Goal: Information Seeking & Learning: Learn about a topic

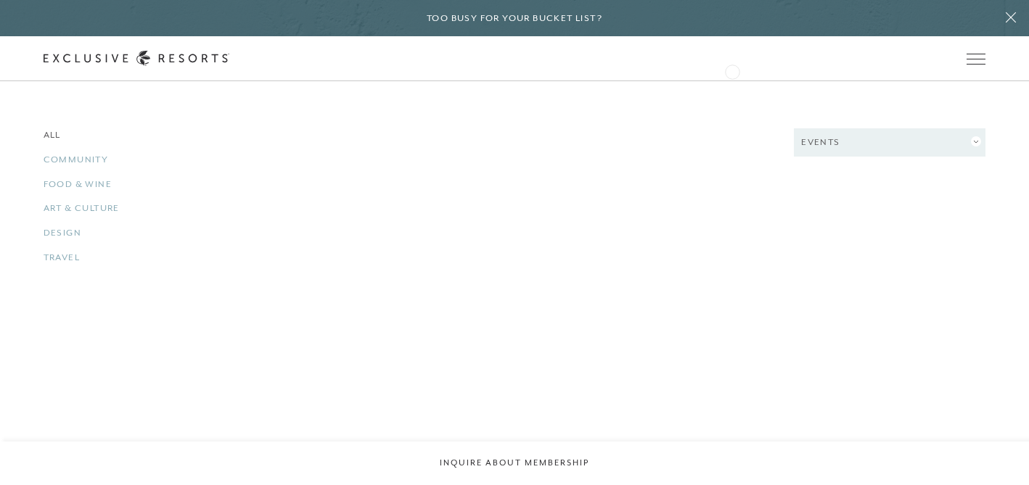
scroll to position [1703, 0]
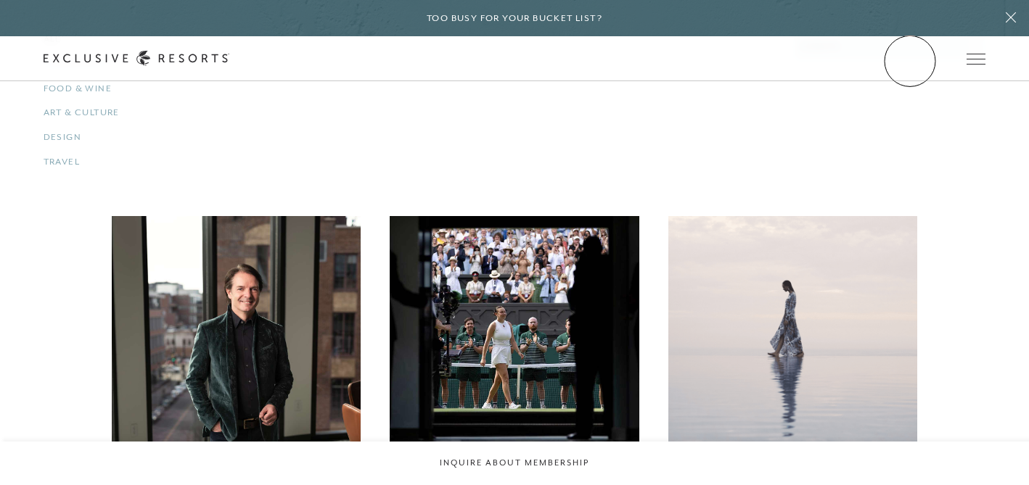
click at [0, 0] on link "Member Login" at bounding box center [0, 0] width 0 height 0
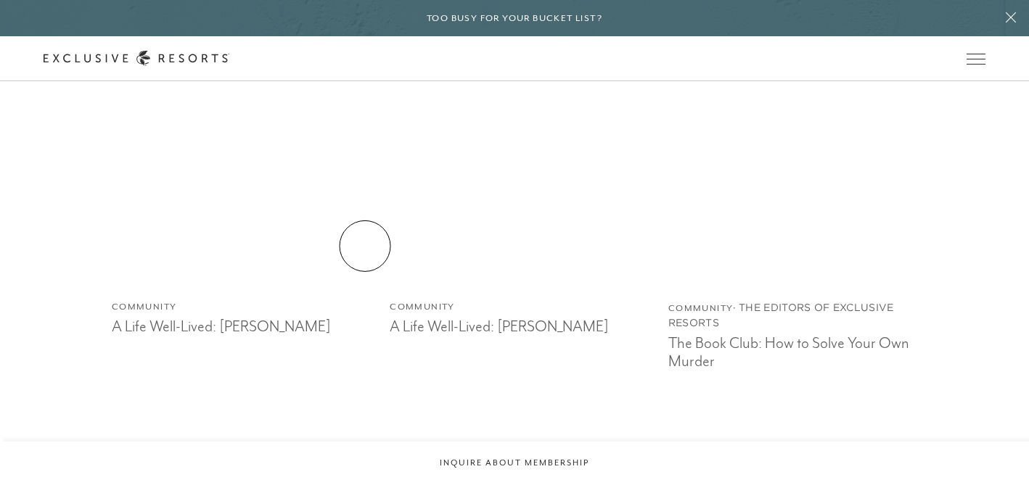
scroll to position [2231, 0]
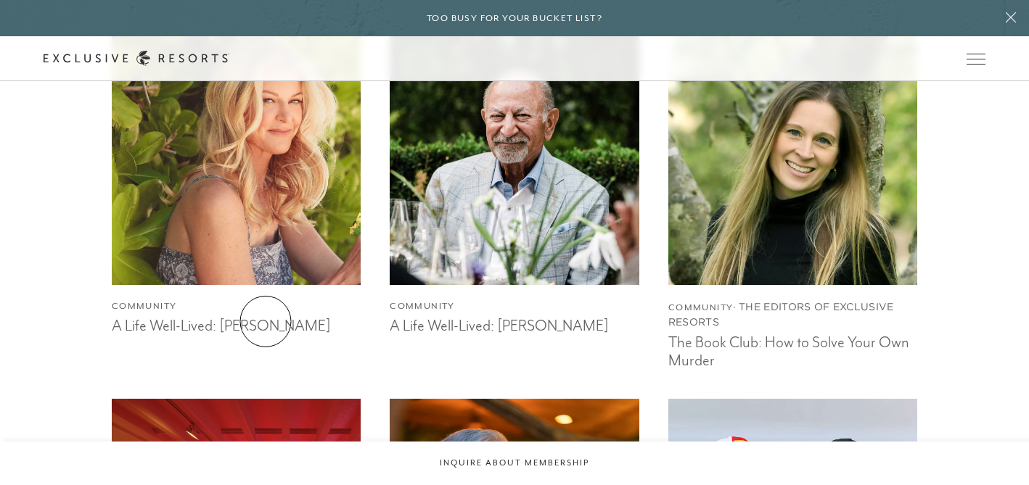
click at [266, 321] on h3 "A Life Well-Lived: [PERSON_NAME]" at bounding box center [237, 324] width 250 height 22
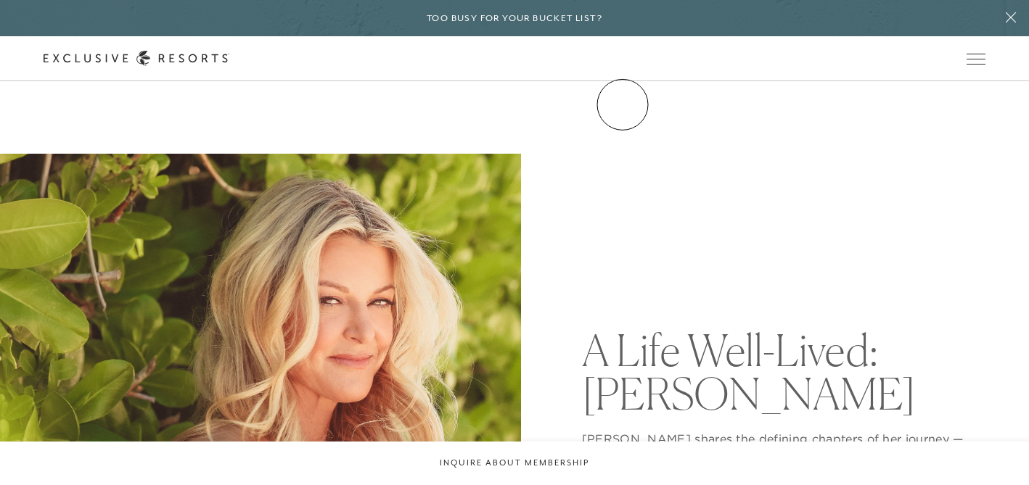
click at [0, 0] on link "Community" at bounding box center [0, 0] width 0 height 0
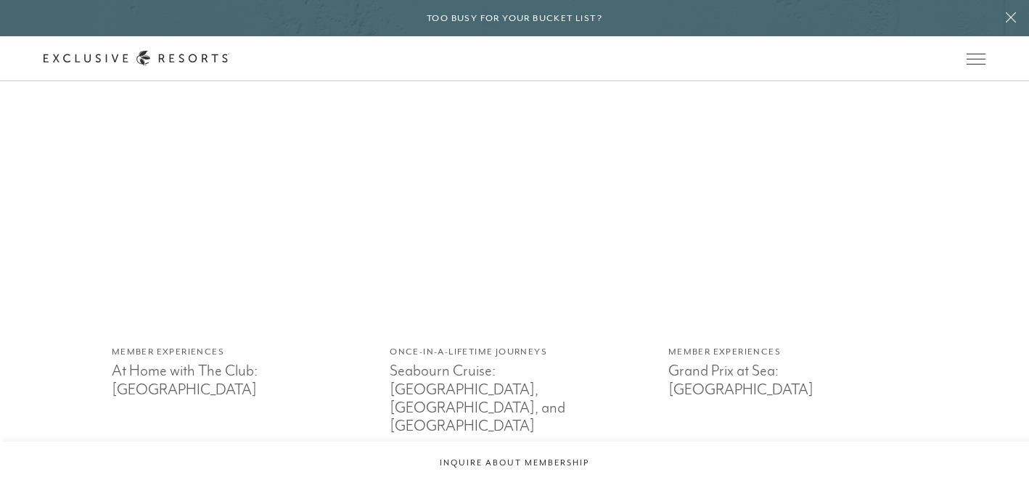
scroll to position [4239, 0]
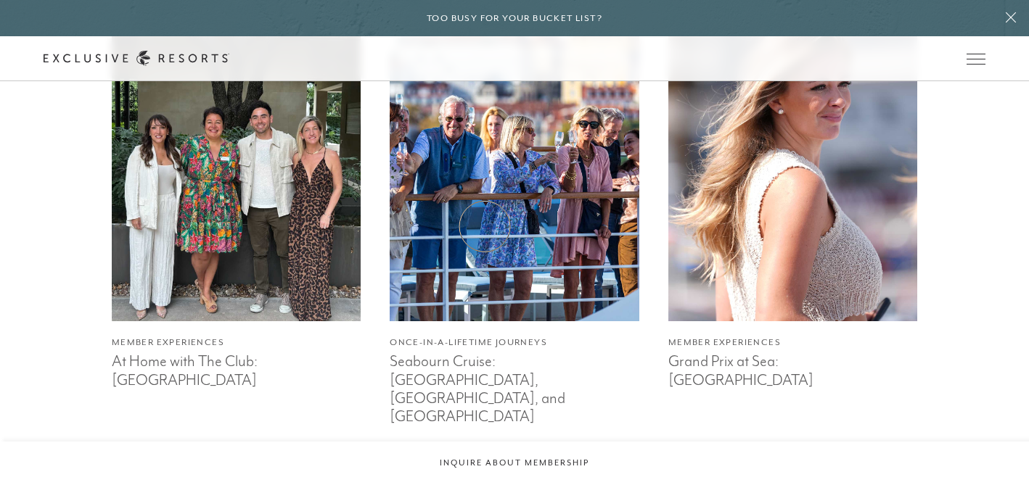
click at [485, 226] on img at bounding box center [514, 155] width 274 height 366
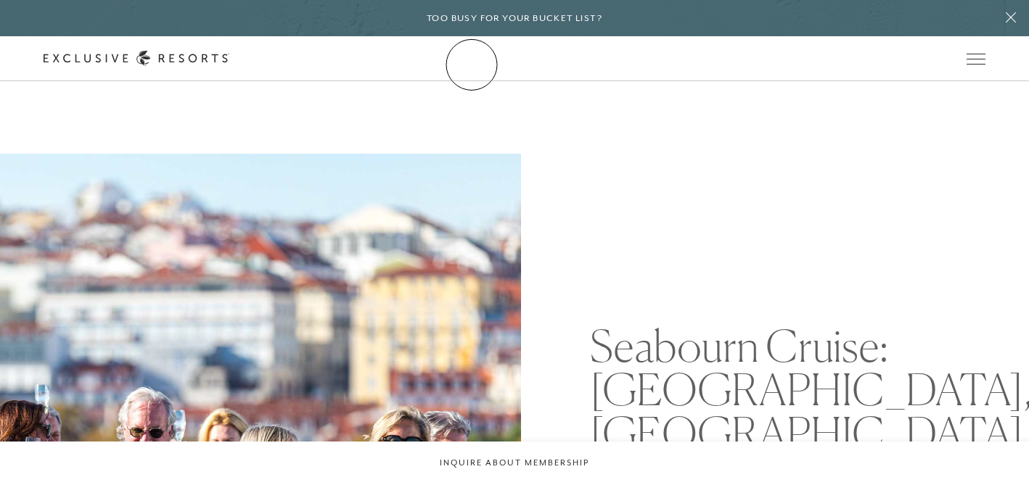
click at [229, 65] on icon at bounding box center [137, 58] width 186 height 15
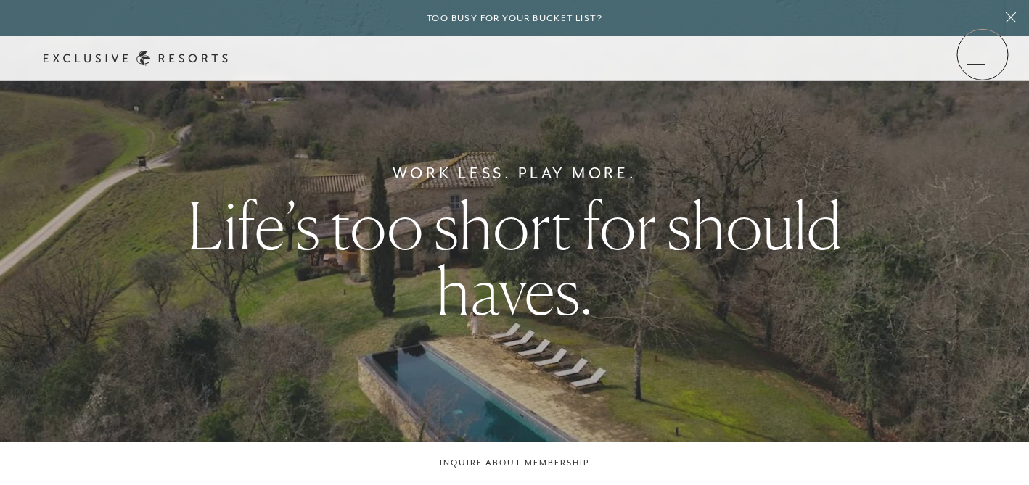
click at [0, 0] on icon at bounding box center [0, 0] width 0 height 0
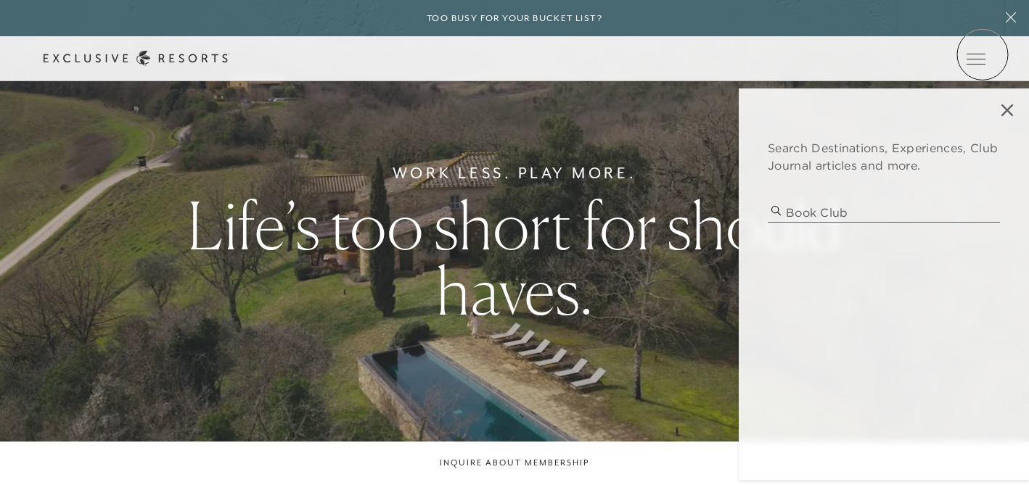
type input "book club"
click at [881, 258] on div "Search Destinations, Experiences, Club Journal articles and more. book club des…" at bounding box center [884, 285] width 290 height 392
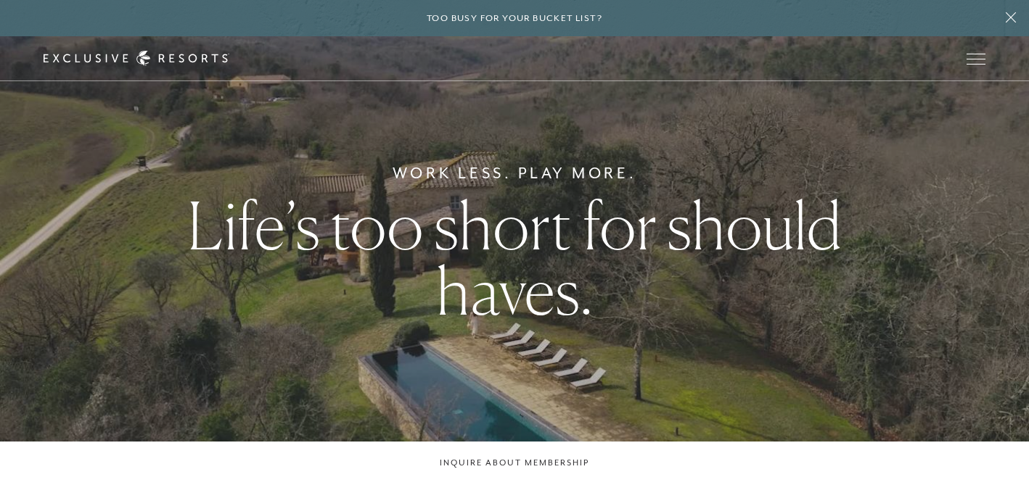
click at [622, 385] on div "Work Less. Play More. Life’s too short for should haves." at bounding box center [514, 242] width 1029 height 485
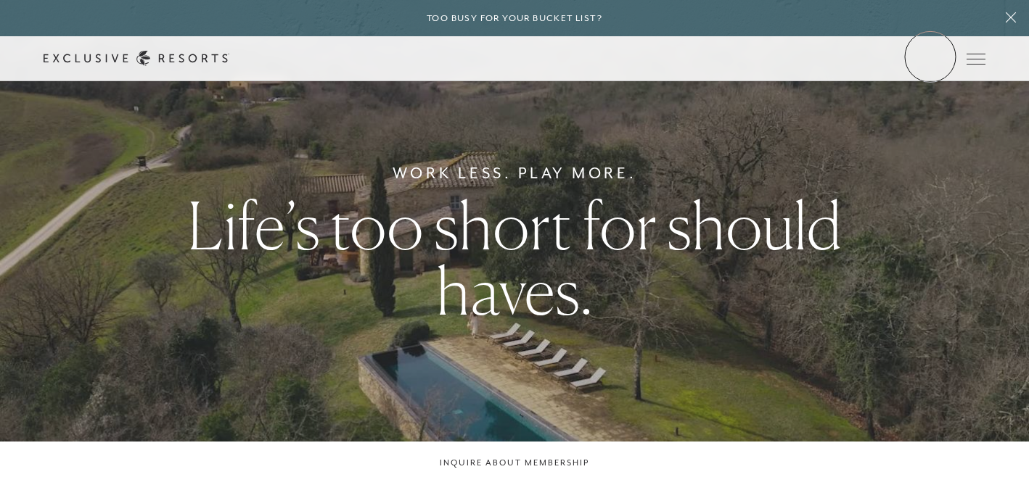
click at [0, 0] on link "Member Login" at bounding box center [0, 0] width 0 height 0
click at [0, 0] on icon at bounding box center [0, 0] width 0 height 0
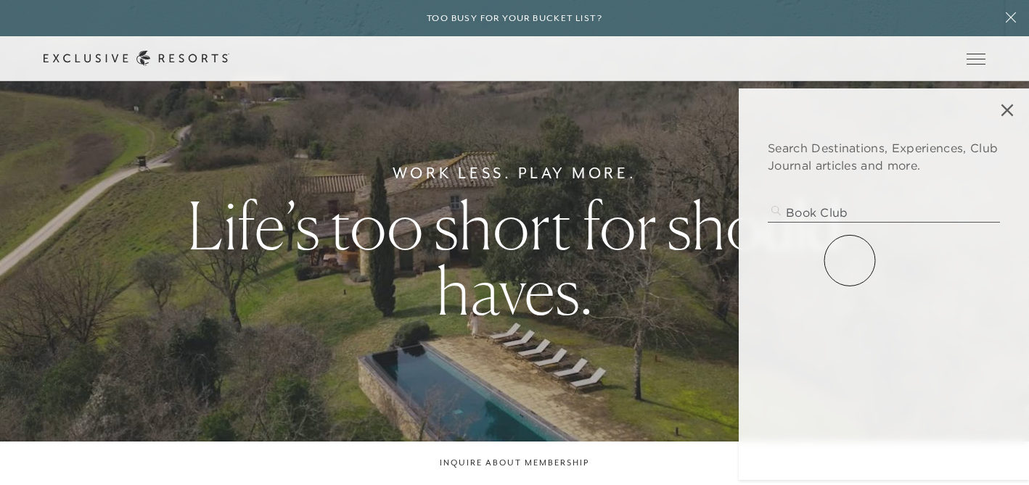
click at [850, 260] on div "Search Destinations, Experiences, Club Journal articles and more. book club des…" at bounding box center [884, 285] width 290 height 392
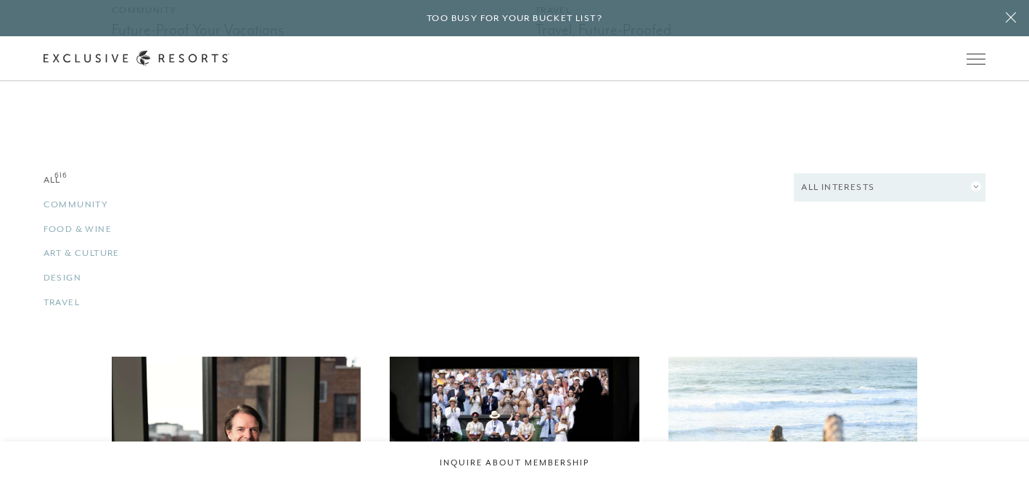
scroll to position [1481, 0]
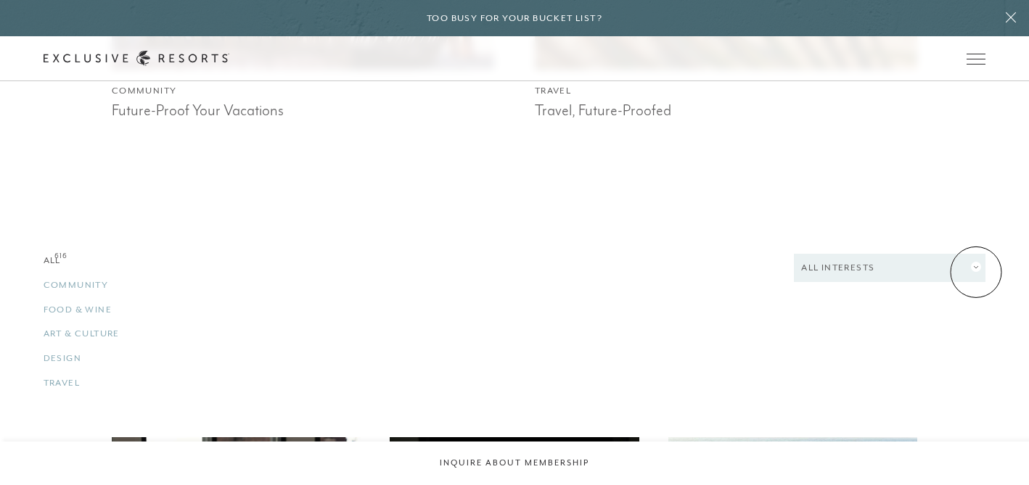
click at [976, 272] on button "All Interests" at bounding box center [890, 268] width 192 height 28
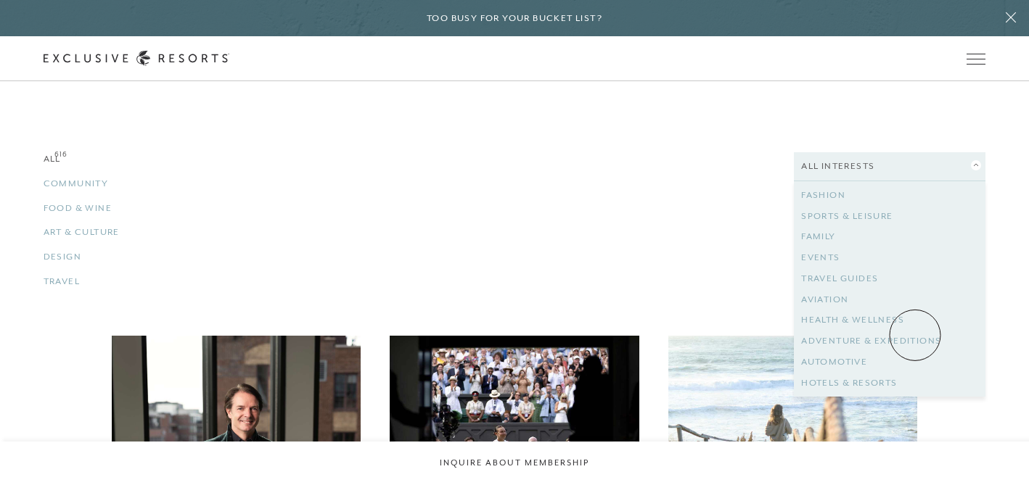
scroll to position [1587, 0]
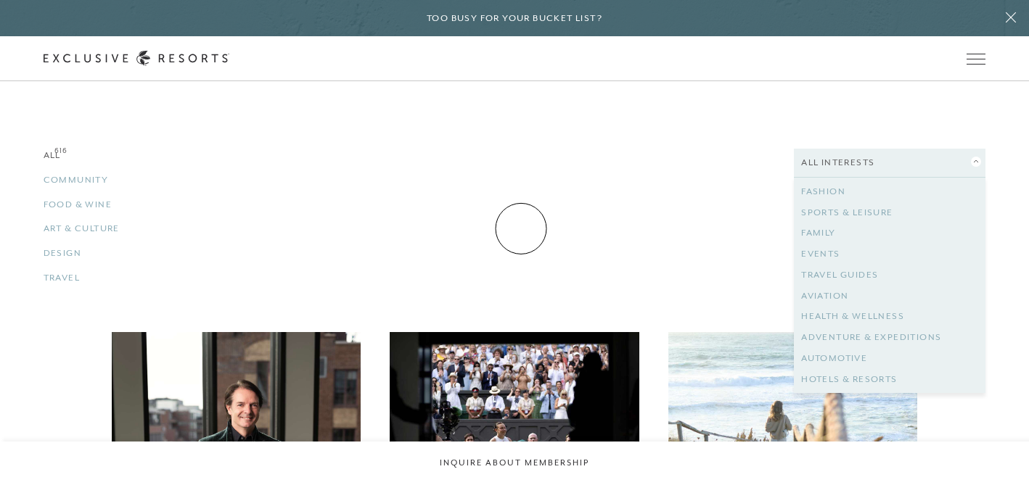
click at [521, 230] on ul "All 616 Community 616 Food & Wine 616 Art & Culture 616 Design 616 Travel 616" at bounding box center [355, 222] width 623 height 147
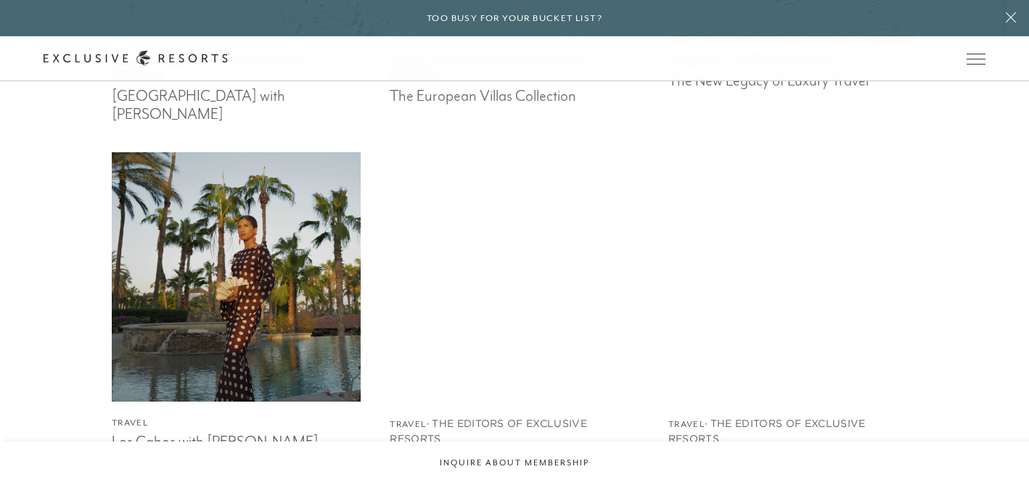
scroll to position [2824, 0]
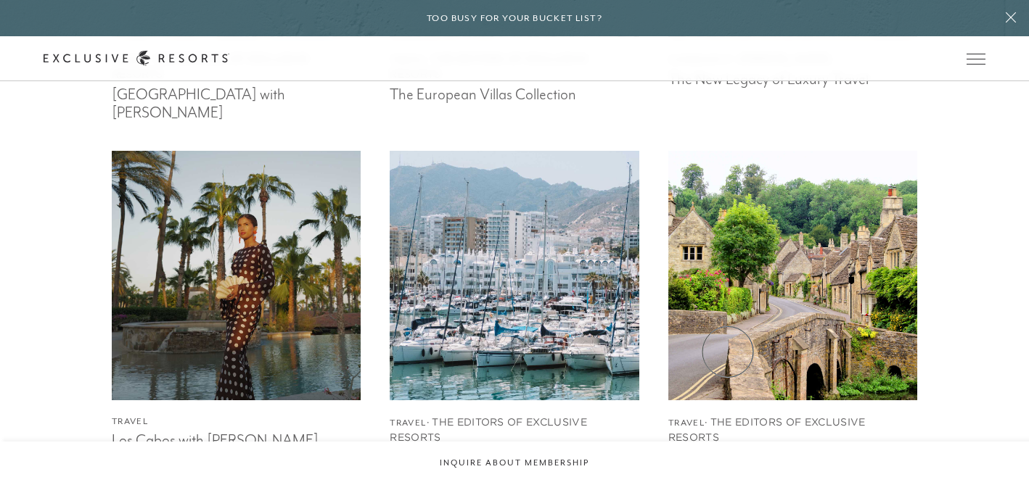
click at [728, 352] on img at bounding box center [793, 276] width 274 height 274
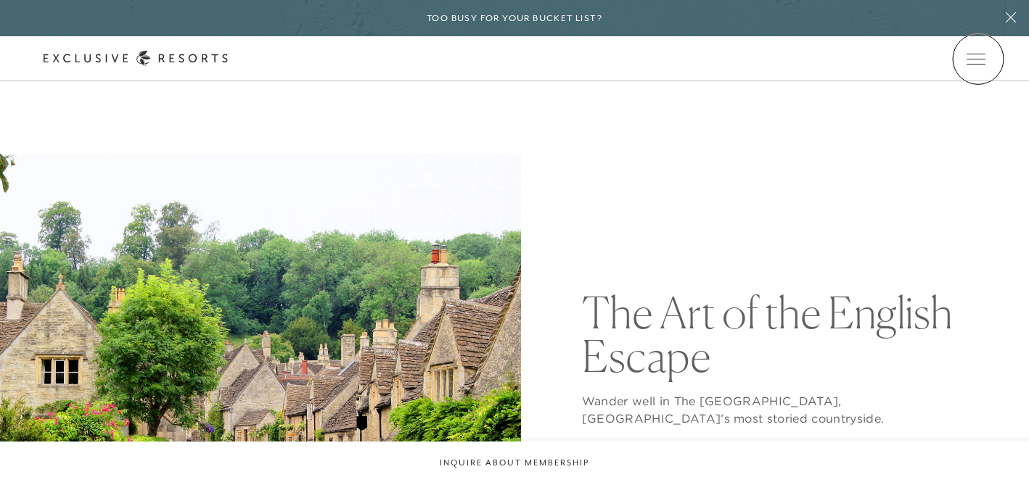
click at [0, 0] on icon at bounding box center [0, 0] width 0 height 0
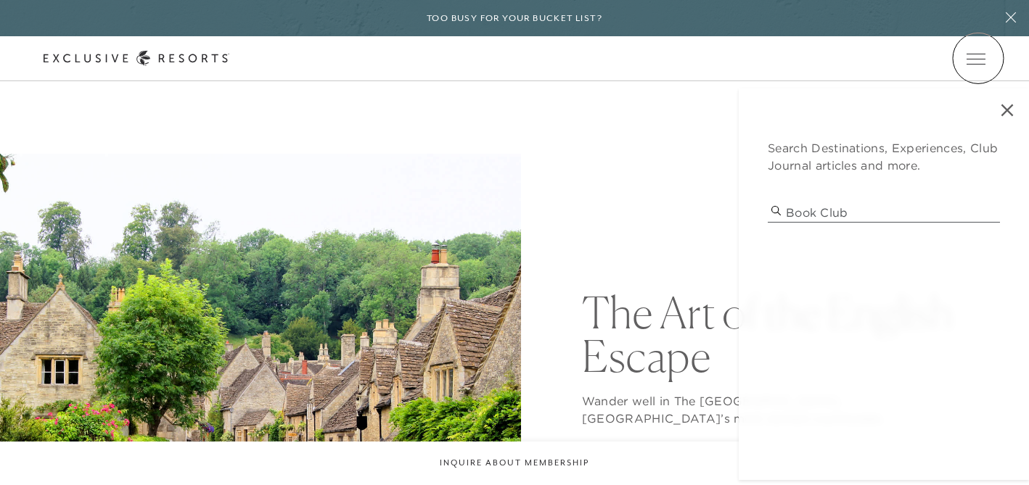
type input "book club"
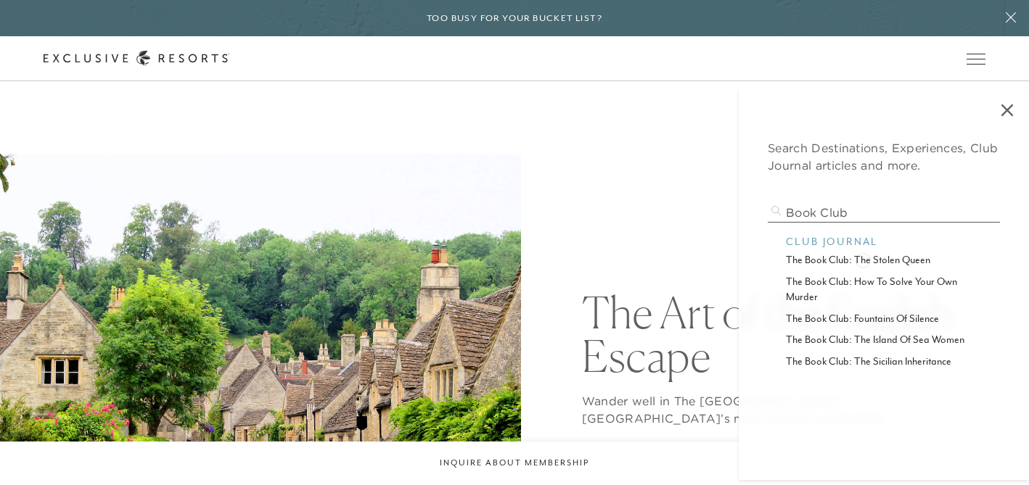
click at [863, 259] on p "the book club: the stolen queen" at bounding box center [884, 259] width 196 height 15
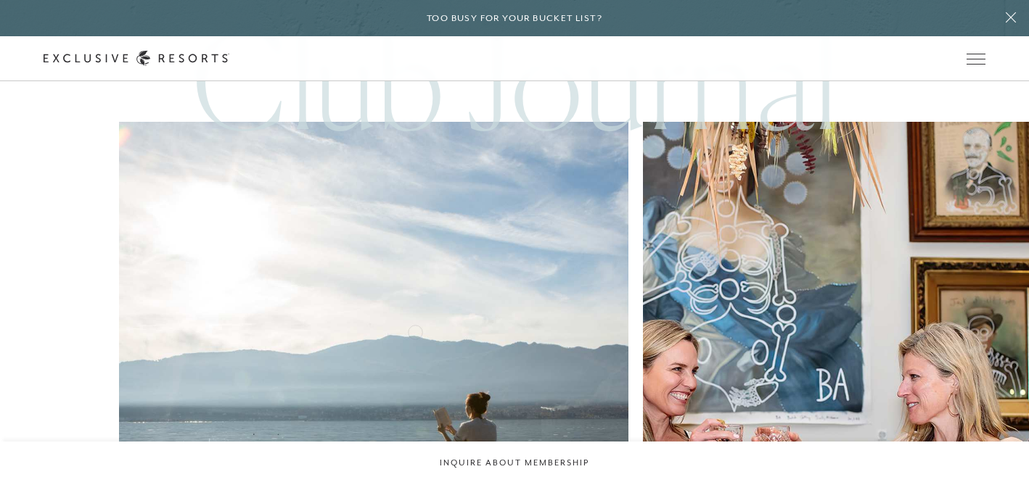
scroll to position [2393, 0]
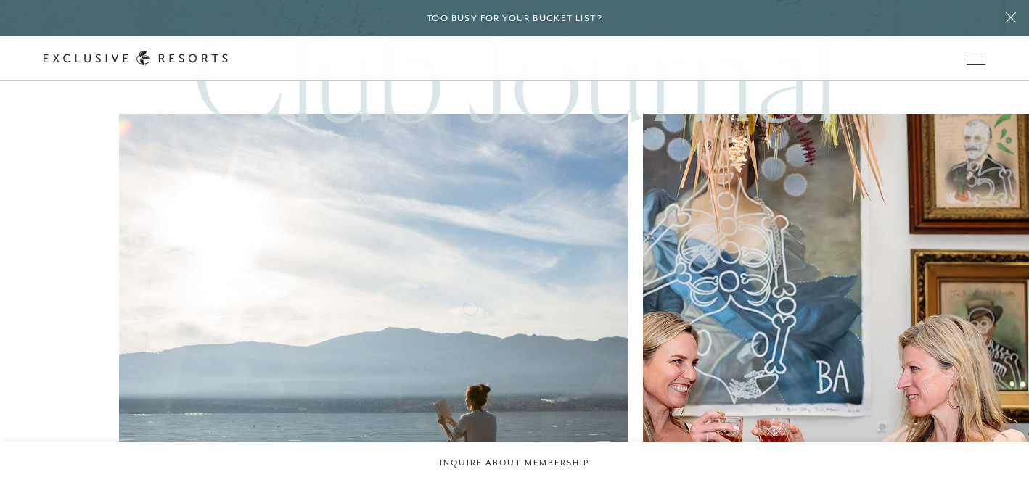
click at [617, 307] on img at bounding box center [896, 368] width 559 height 559
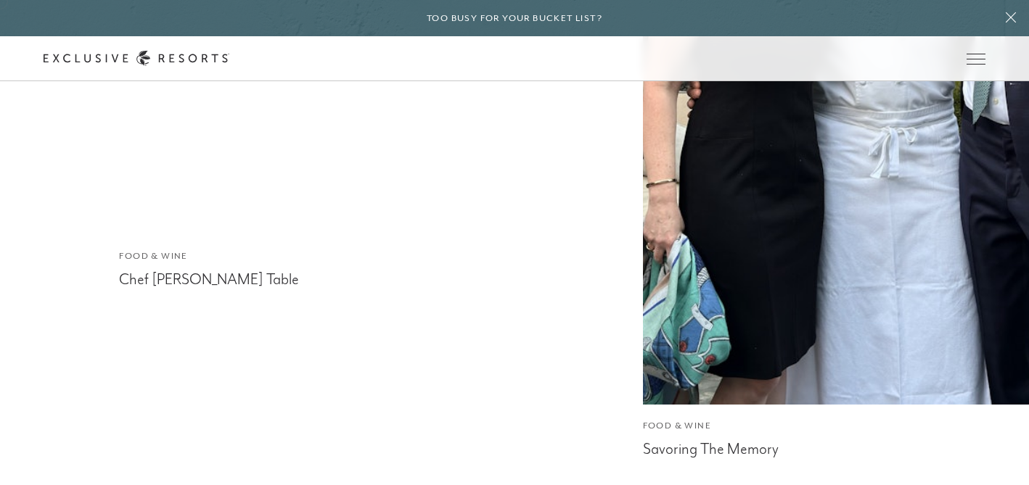
scroll to position [10430, 0]
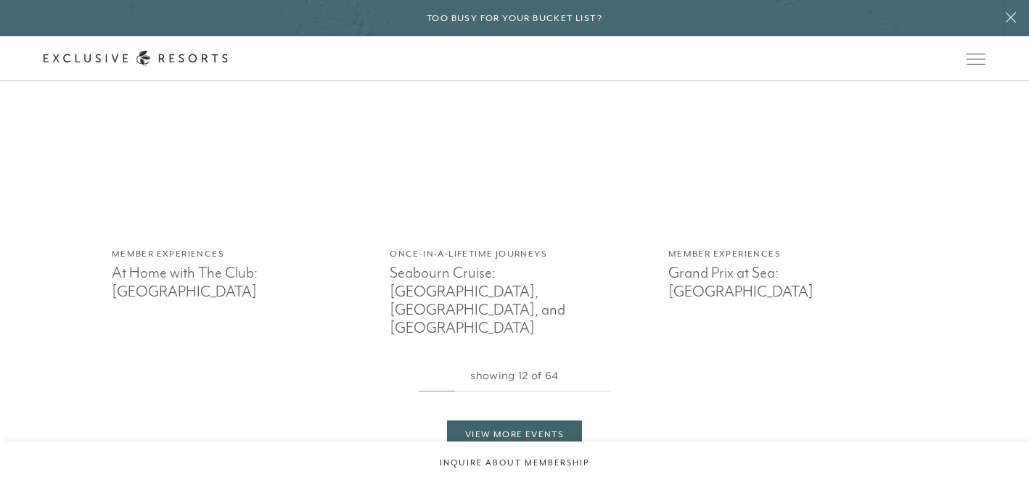
scroll to position [4342, 0]
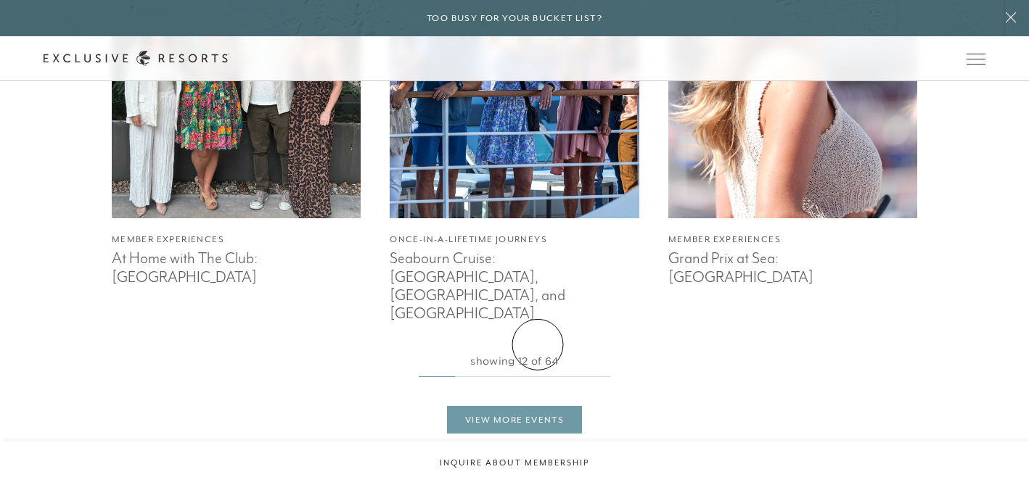
click at [538, 406] on link "View More Events" at bounding box center [514, 420] width 135 height 28
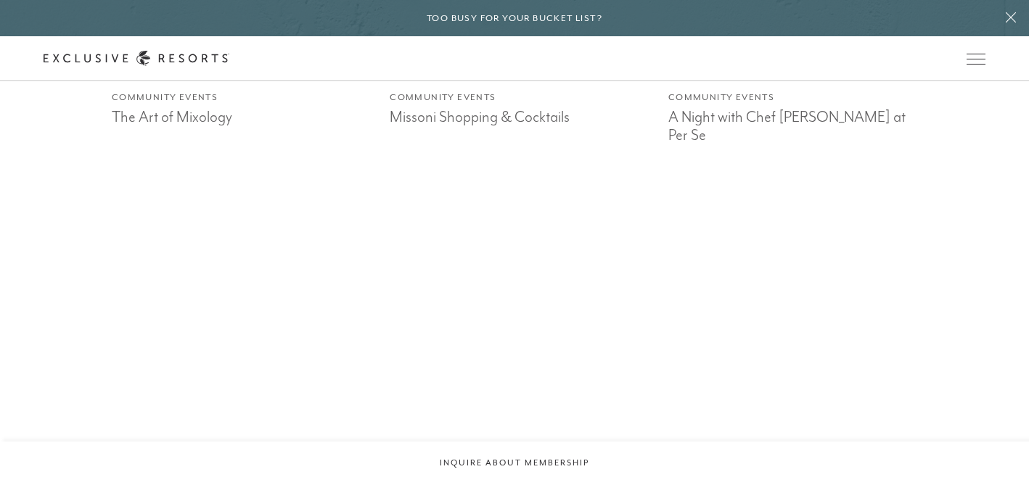
scroll to position [8353, 0]
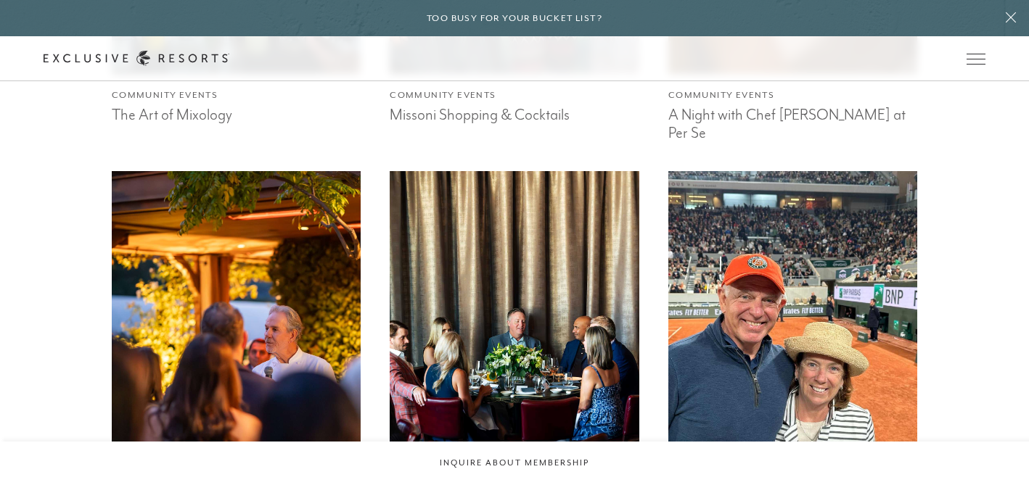
click at [739, 279] on img at bounding box center [793, 338] width 274 height 366
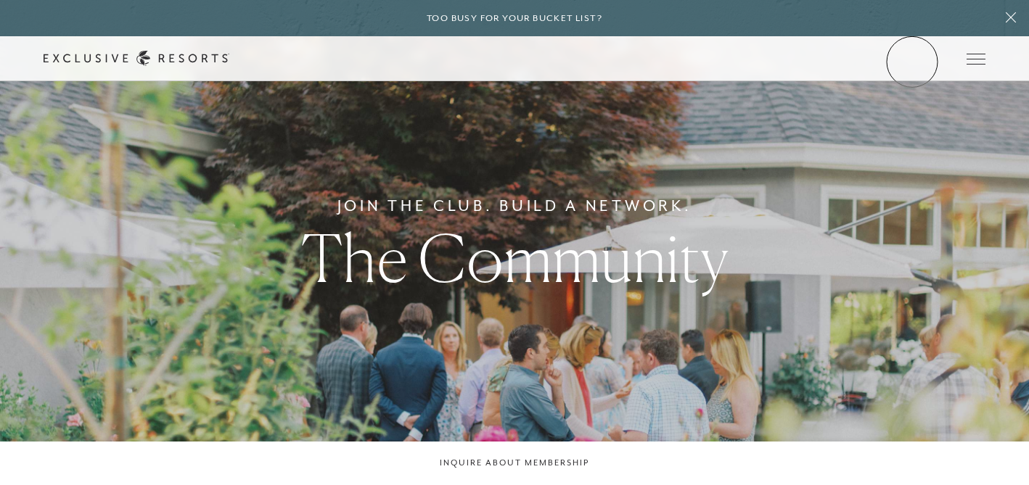
click at [0, 0] on link "Member Login" at bounding box center [0, 0] width 0 height 0
